Goal: Find specific page/section

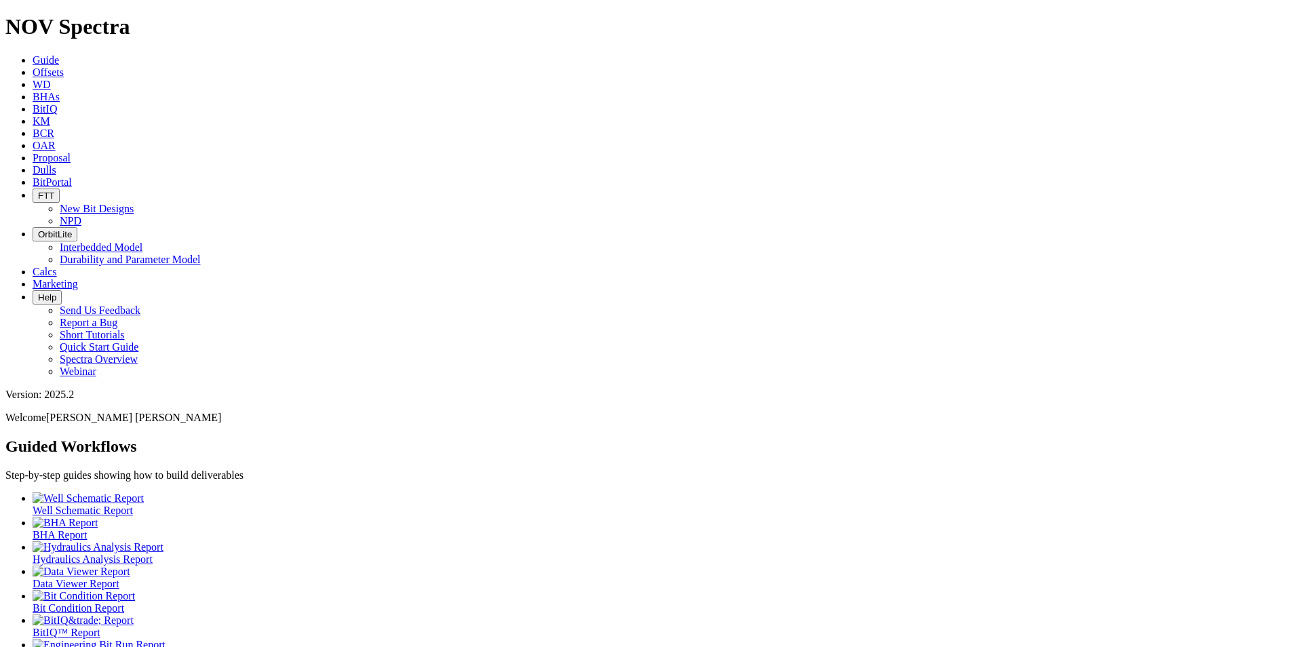
click at [33, 164] on icon at bounding box center [33, 170] width 0 height 12
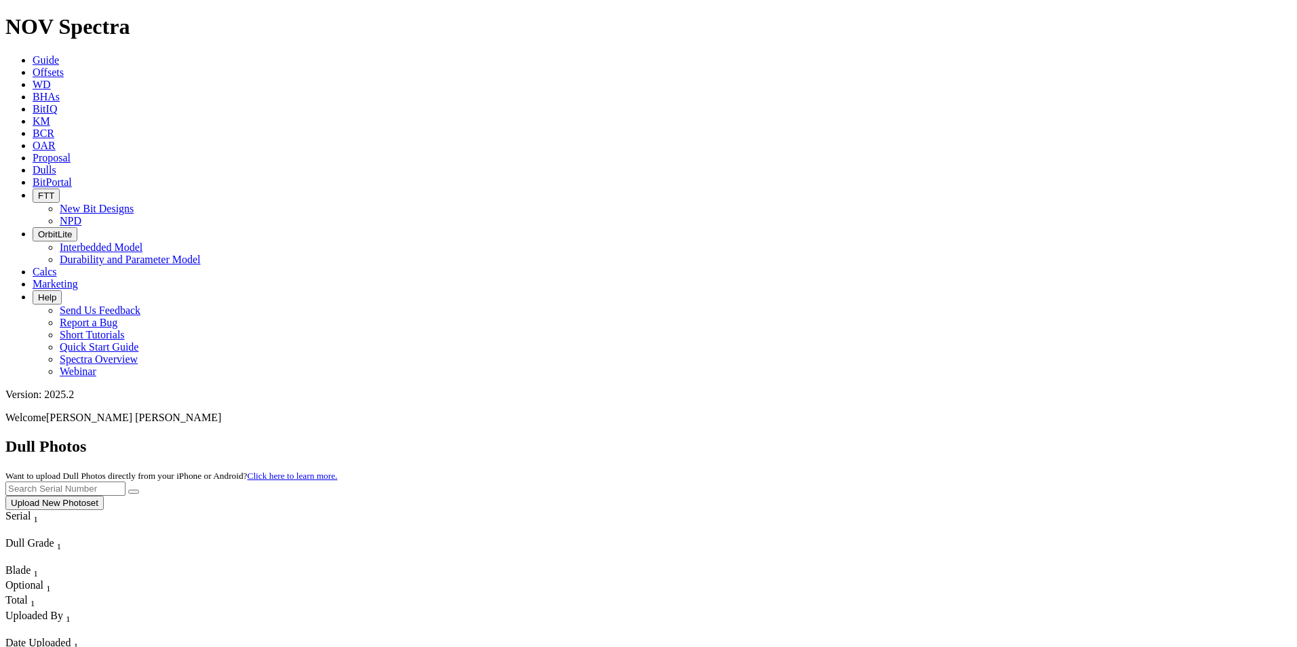
click at [126, 482] on input "text" at bounding box center [65, 489] width 120 height 14
type input "F317630"
click at [139, 490] on button "submit" at bounding box center [133, 492] width 11 height 4
drag, startPoint x: 1034, startPoint y: 56, endPoint x: 923, endPoint y: 50, distance: 111.4
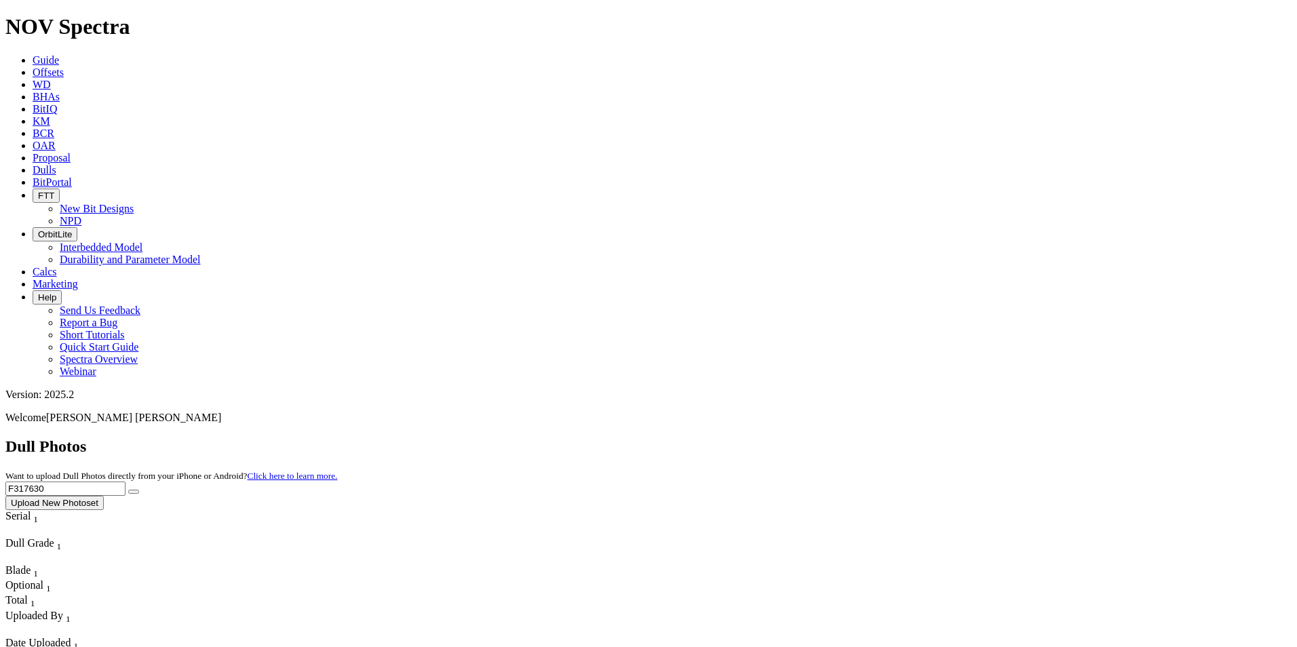
click at [923, 438] on div "Dull Photos Want to upload Dull Photos directly from your iPhone or Android? Cl…" at bounding box center [648, 474] width 1286 height 73
paste input "text"
type input "a318526"
click at [139, 490] on button "submit" at bounding box center [133, 492] width 11 height 4
